Goal: Task Accomplishment & Management: Manage account settings

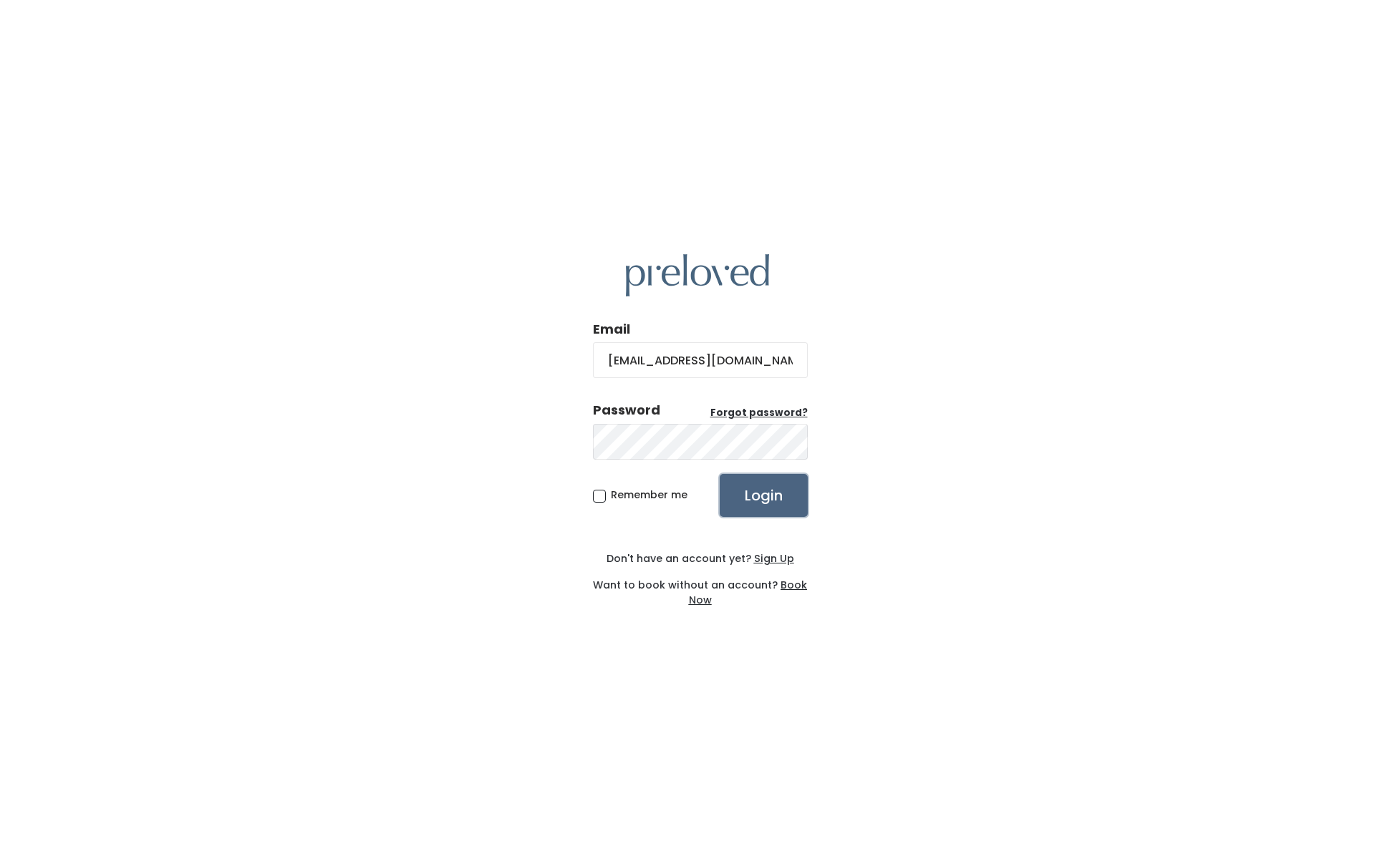
click at [753, 499] on input "Login" at bounding box center [763, 495] width 88 height 43
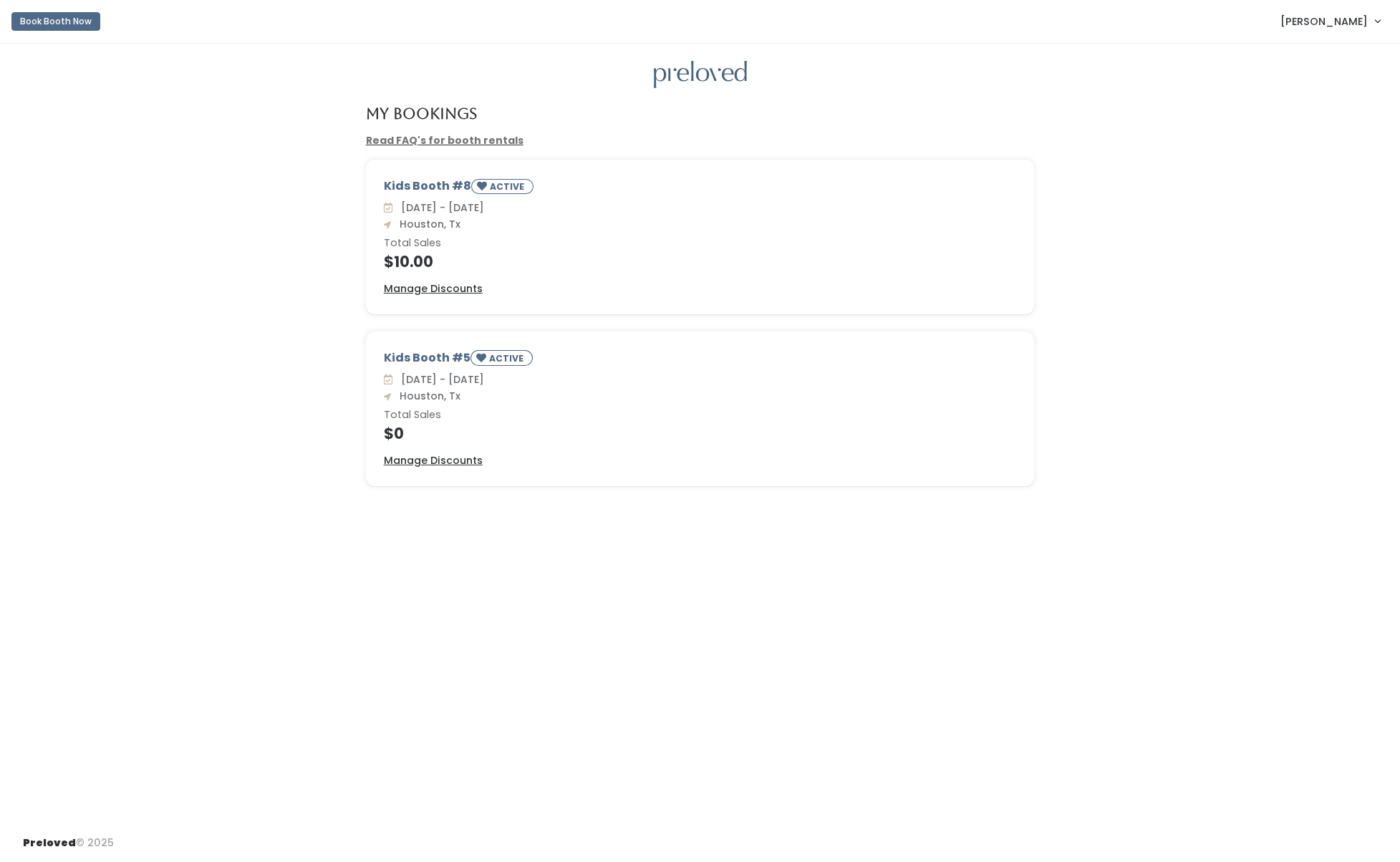
click at [574, 278] on div "Kids Booth #8 ACTIVE [DATE] - [DATE] [GEOGRAPHIC_DATA], Tx Total Sales $10.00 M…" at bounding box center [700, 237] width 667 height 154
click at [459, 287] on u "Manage Discounts" at bounding box center [434, 288] width 99 height 15
click at [1342, 20] on span "[PERSON_NAME]" at bounding box center [1324, 21] width 88 height 16
click at [42, 17] on button "Book Booth Now" at bounding box center [55, 21] width 88 height 18
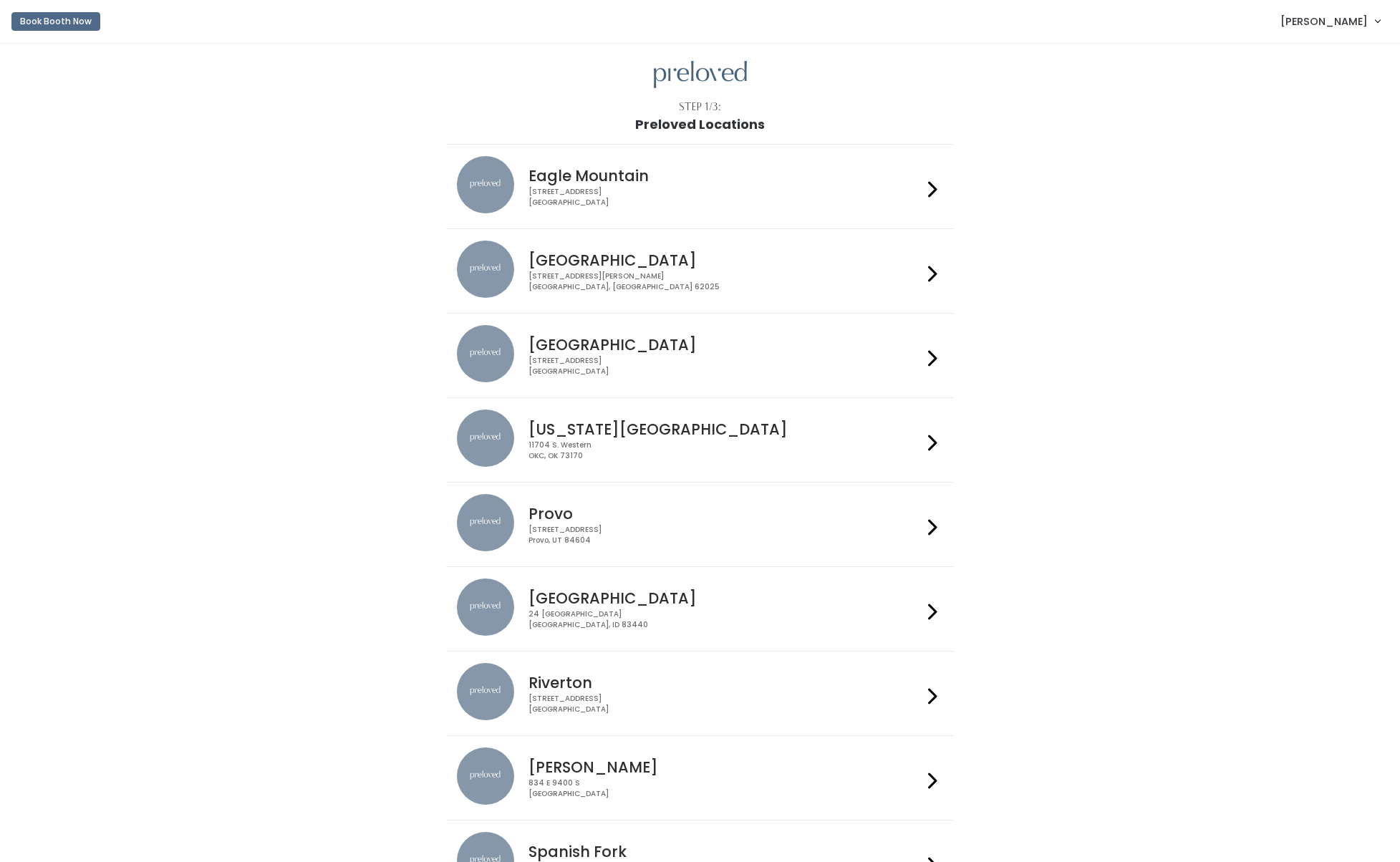
click at [567, 359] on div "3903 N Braeswood Blvd Houston, TX 77025" at bounding box center [724, 365] width 394 height 20
